Goal: Information Seeking & Learning: Learn about a topic

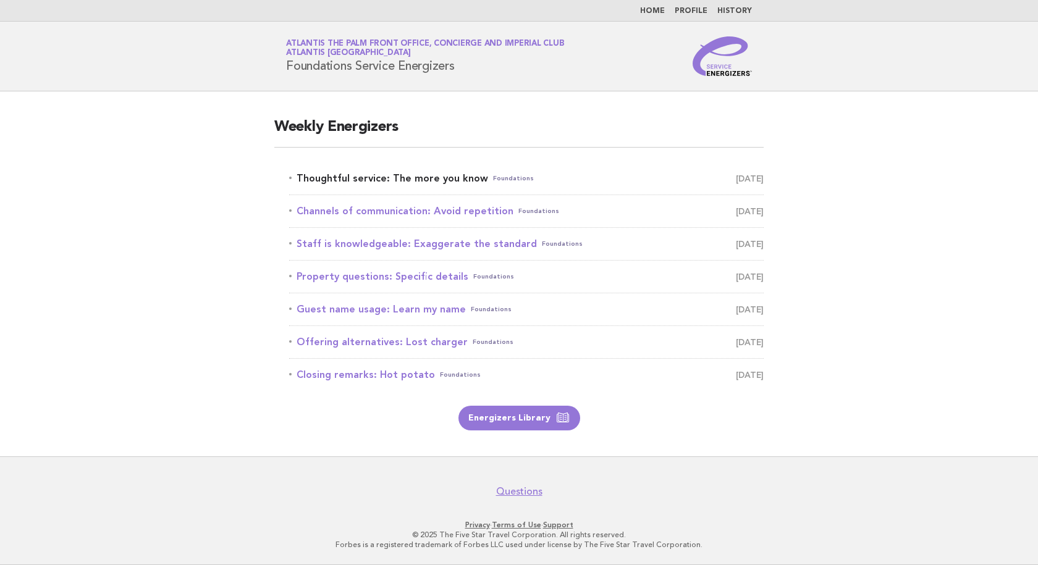
click at [460, 180] on link "Thoughtful service: The more you know Foundations September 24" at bounding box center [526, 178] width 475 height 17
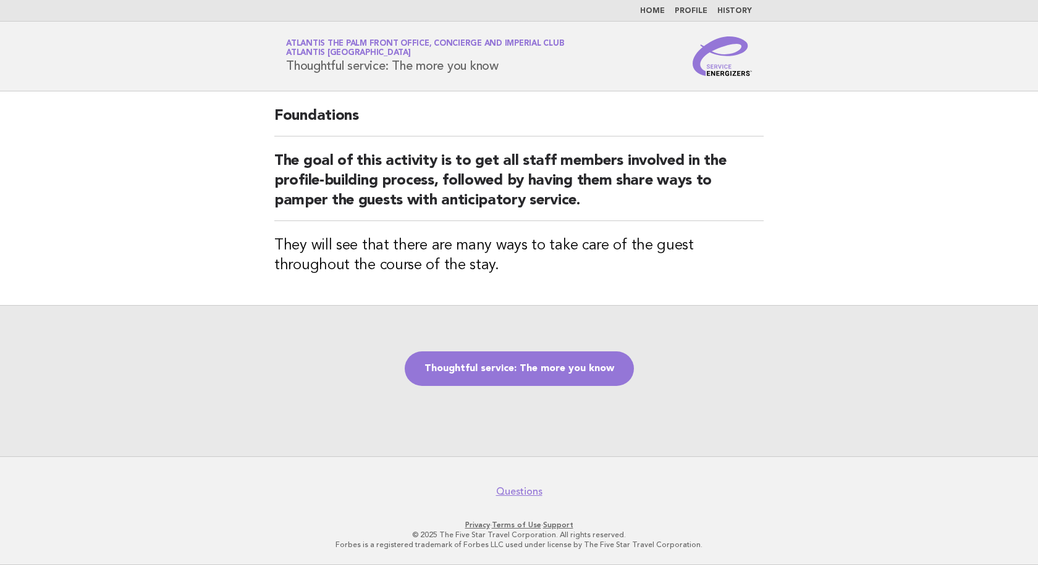
drag, startPoint x: 518, startPoint y: 68, endPoint x: 284, endPoint y: 72, distance: 234.2
click at [284, 72] on div "Service Energizers Atlantis The Palm Front Office, Concierge and Imperial Club …" at bounding box center [519, 56] width 500 height 40
copy h1 "Thoughtful service: The more you know"
click at [589, 203] on h2 "The goal of this activity is to get all staff members involved in the profile-b…" at bounding box center [518, 186] width 489 height 70
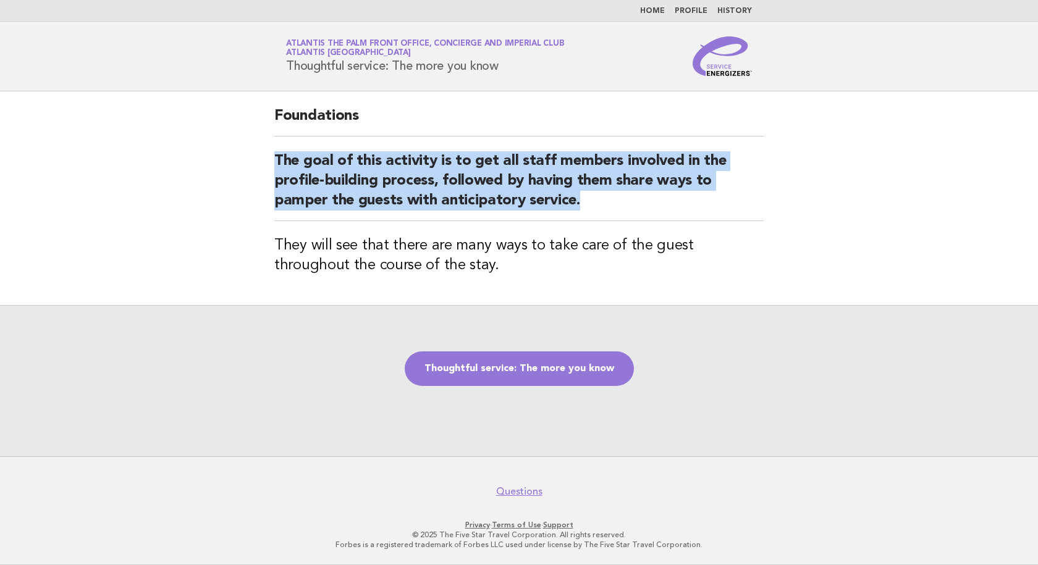
drag, startPoint x: 585, startPoint y: 202, endPoint x: 269, endPoint y: 167, distance: 317.7
click at [269, 167] on div "Foundations The goal of this activity is to get all staff members involved in t…" at bounding box center [519, 198] width 519 height 214
copy h2 "The goal of this activity is to get all staff members involved in the profile-b…"
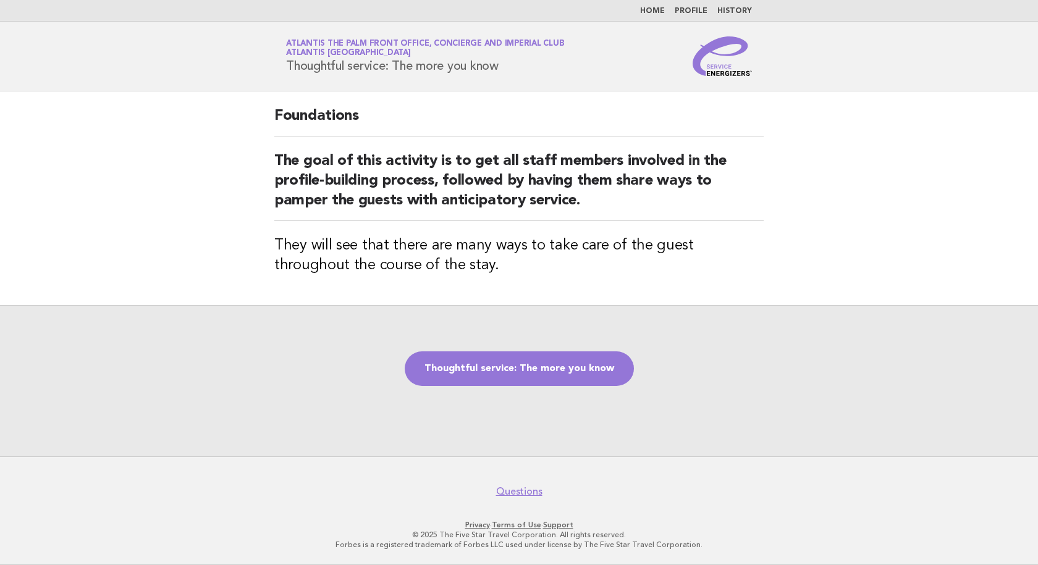
click at [439, 280] on div "Foundations The goal of this activity is to get all staff members involved in t…" at bounding box center [519, 198] width 519 height 214
click at [505, 365] on link "Thoughtful service: The more you know" at bounding box center [519, 369] width 229 height 35
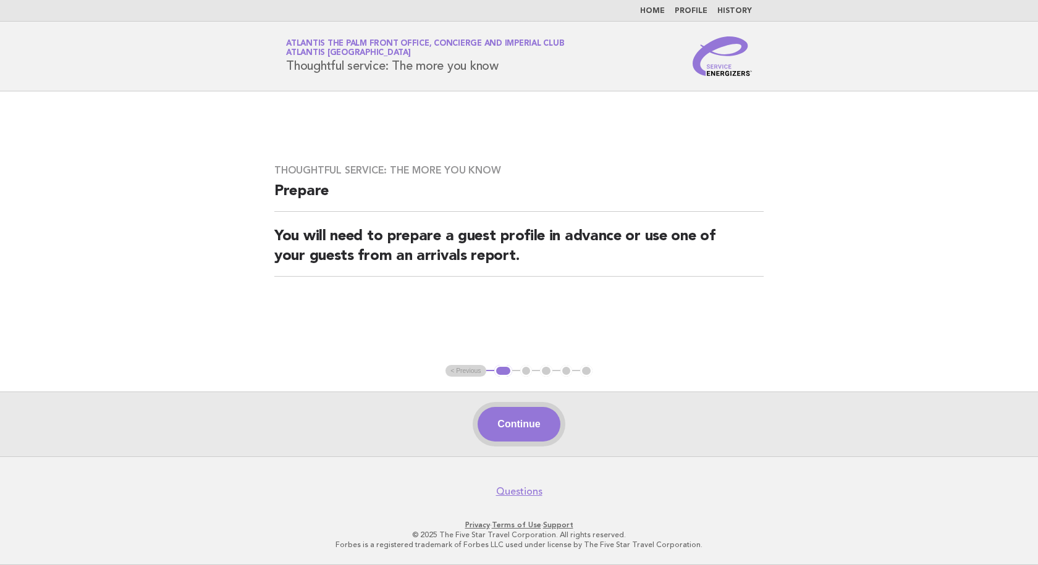
click at [492, 415] on button "Continue" at bounding box center [519, 424] width 82 height 35
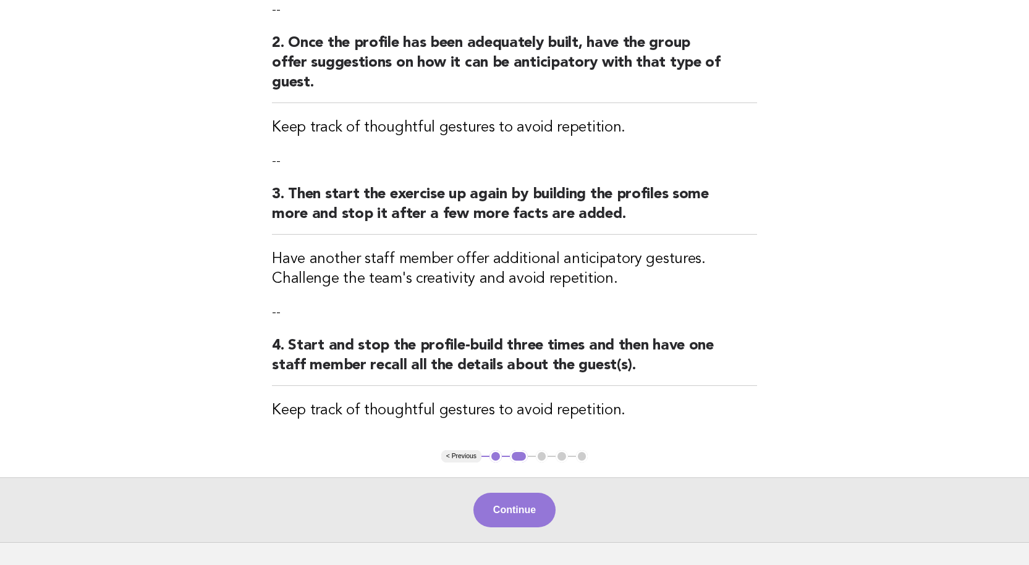
scroll to position [309, 0]
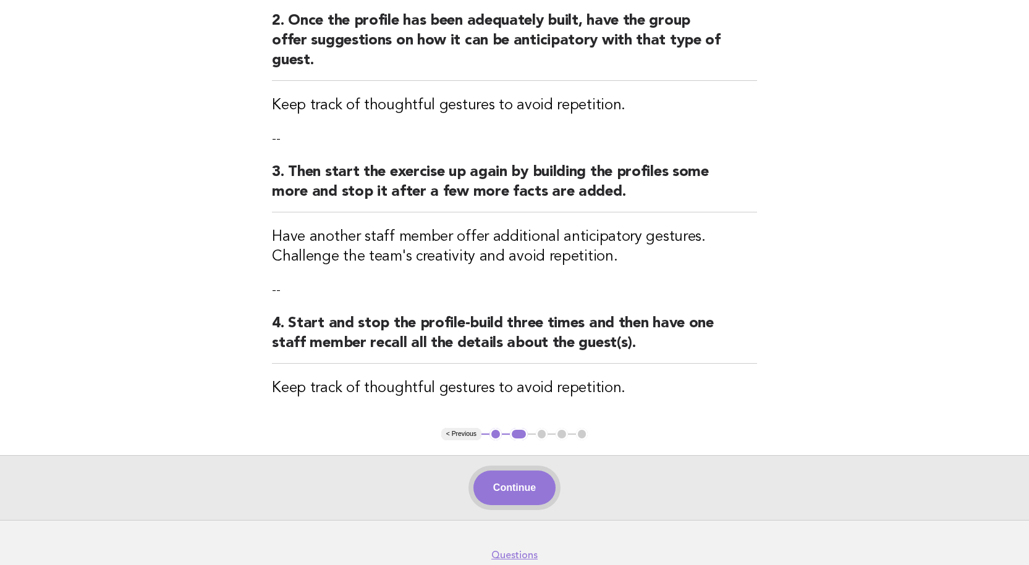
click at [535, 471] on button "Continue" at bounding box center [514, 488] width 82 height 35
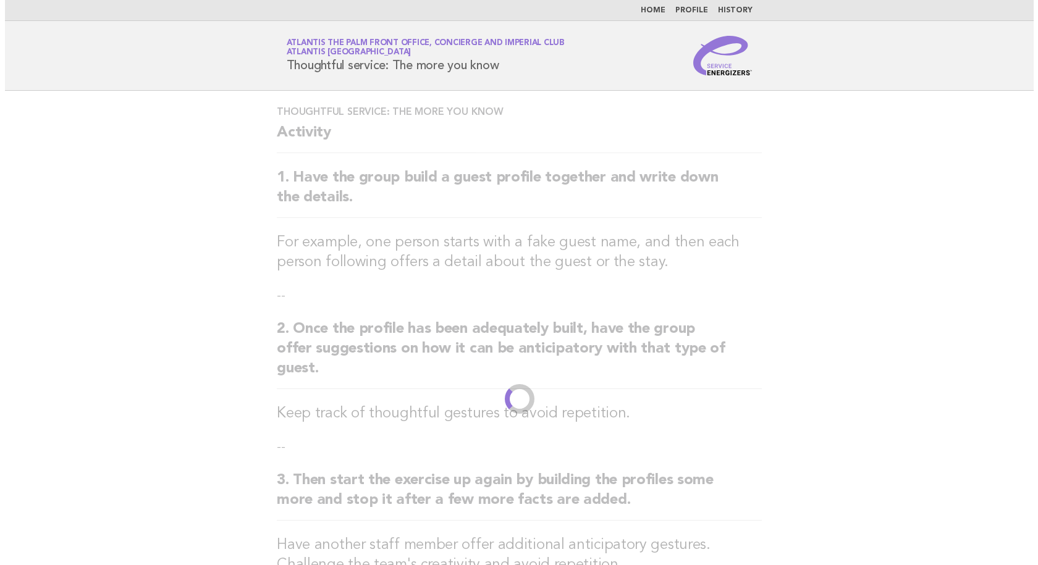
scroll to position [0, 0]
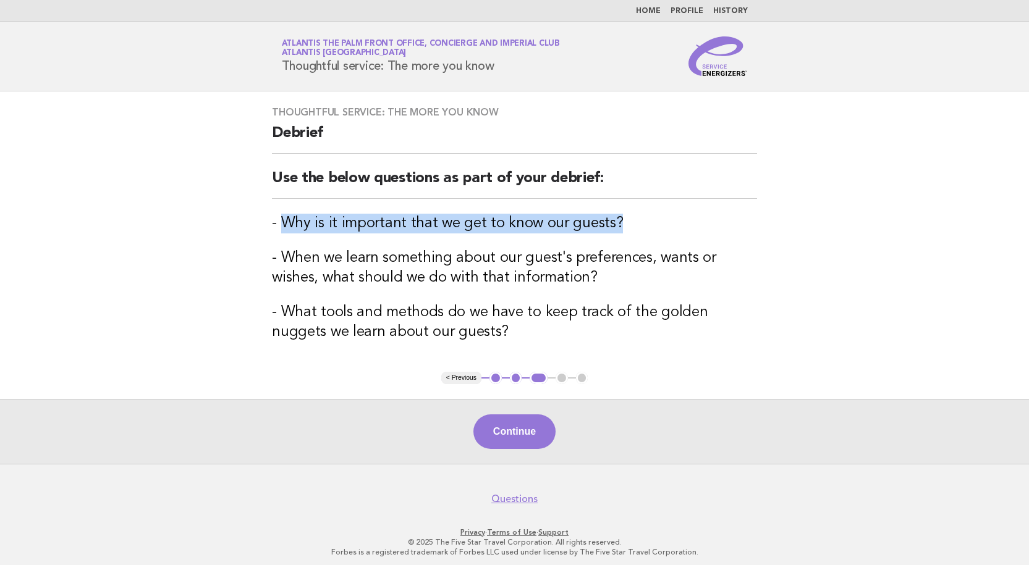
drag, startPoint x: 620, startPoint y: 222, endPoint x: 284, endPoint y: 227, distance: 336.2
click at [284, 227] on h3 "- Why is it important that we get to know our guests?" at bounding box center [514, 224] width 485 height 20
copy h3 "Why is it important that we get to know our guests?"
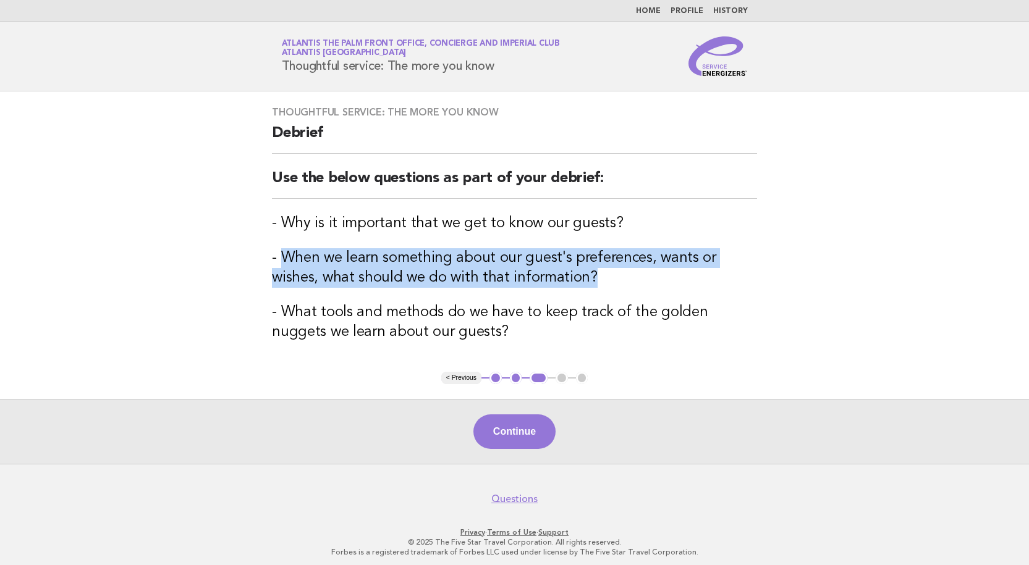
drag, startPoint x: 544, startPoint y: 283, endPoint x: 283, endPoint y: 263, distance: 262.1
click at [283, 263] on h3 "- When we learn something about our guest's preferences, wants or wishes, what …" at bounding box center [514, 268] width 485 height 40
copy h3 "When we learn something about our guest's preferences, wants or wishes, what sh…"
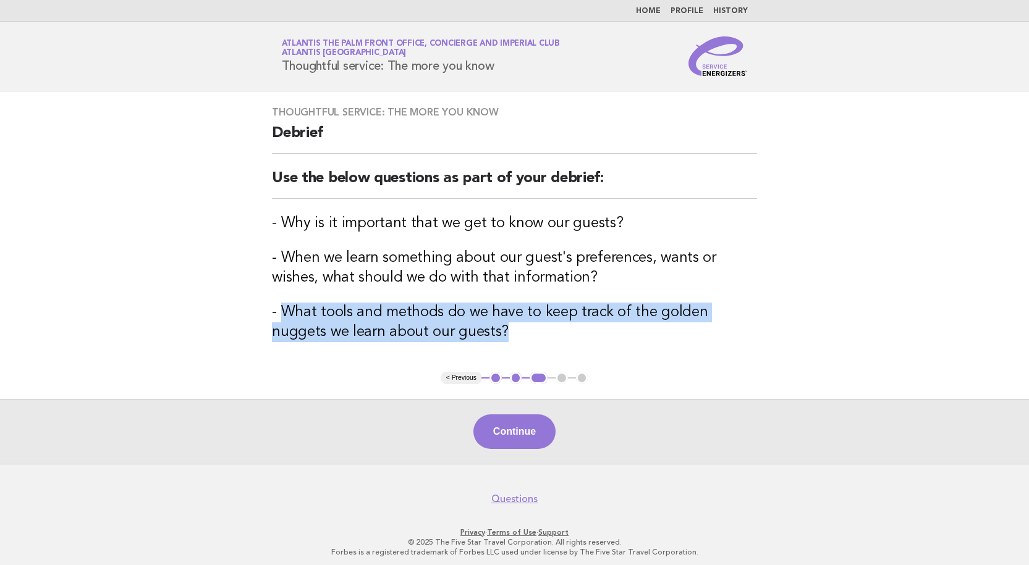
drag, startPoint x: 464, startPoint y: 337, endPoint x: 281, endPoint y: 312, distance: 185.2
click at [281, 312] on h3 "- What tools and methods do we have to keep track of the golden nuggets we lear…" at bounding box center [514, 323] width 485 height 40
copy h3 "What tools and methods do we have to keep track of the golden nuggets we learn …"
drag, startPoint x: 508, startPoint y: 430, endPoint x: 463, endPoint y: 392, distance: 59.2
click at [508, 429] on button "Continue" at bounding box center [514, 432] width 82 height 35
